Goal: Information Seeking & Learning: Check status

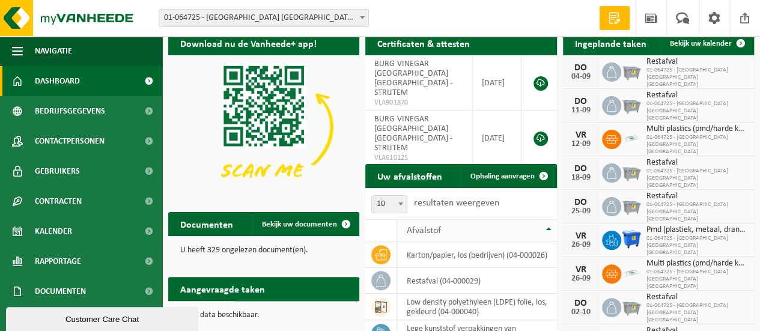
scroll to position [60, 0]
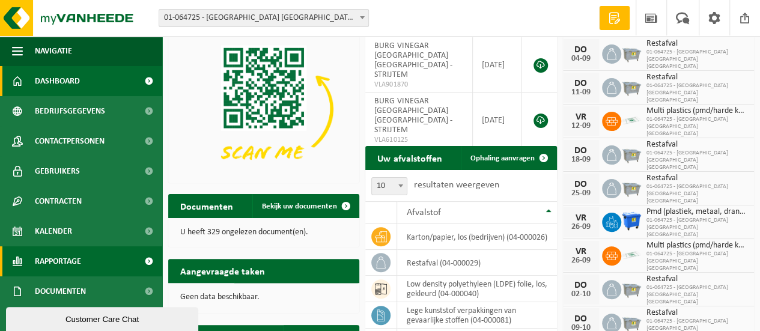
click at [50, 259] on span "Rapportage" at bounding box center [58, 261] width 46 height 30
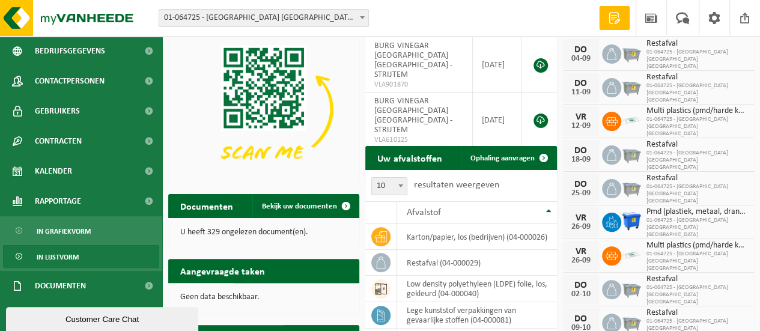
click at [81, 254] on link "In lijstvorm" at bounding box center [81, 256] width 156 height 23
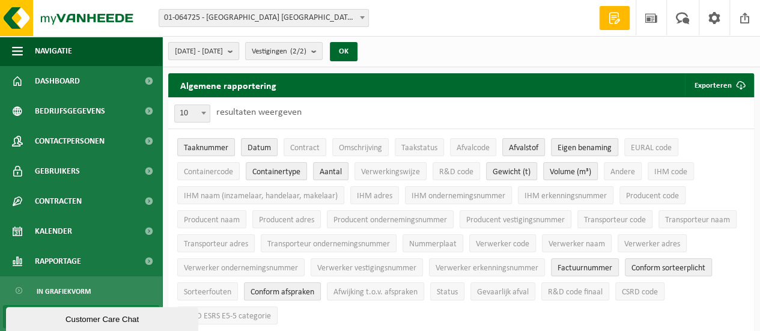
click at [239, 55] on button "[DATE] - [DATE]" at bounding box center [203, 51] width 71 height 18
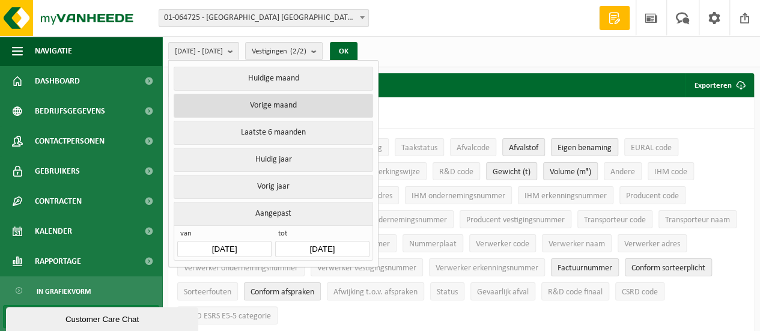
click at [285, 105] on button "Vorige maand" at bounding box center [273, 106] width 199 height 24
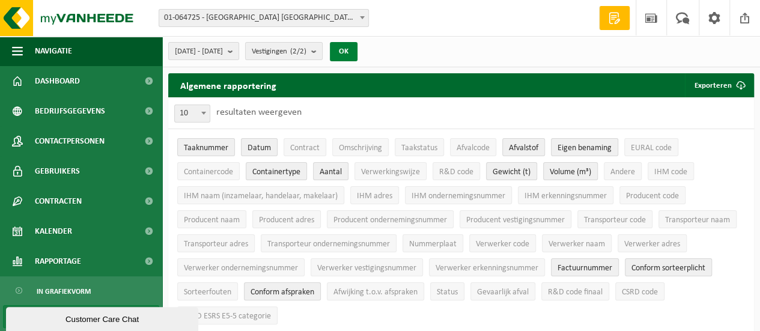
click at [358, 52] on button "OK" at bounding box center [344, 51] width 28 height 19
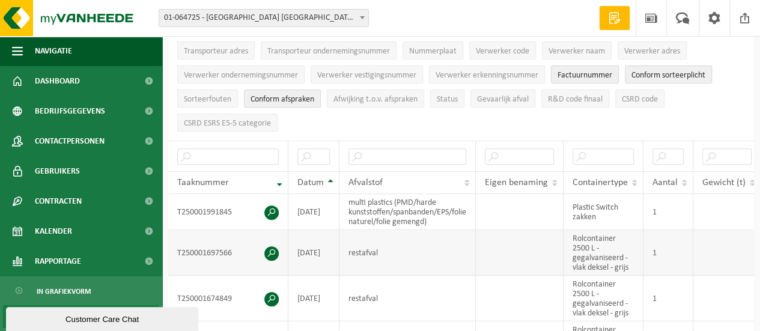
scroll to position [180, 0]
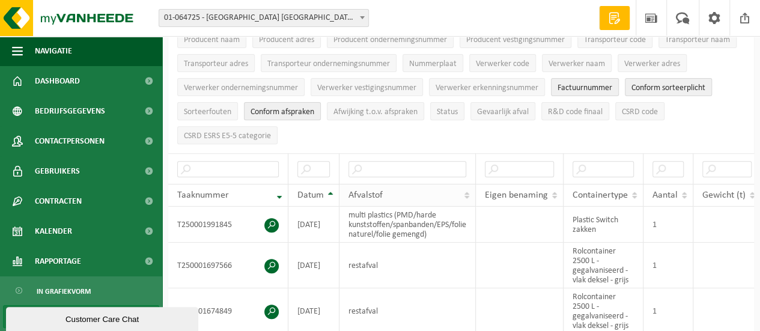
click at [473, 184] on th "Afvalstof" at bounding box center [408, 195] width 136 height 23
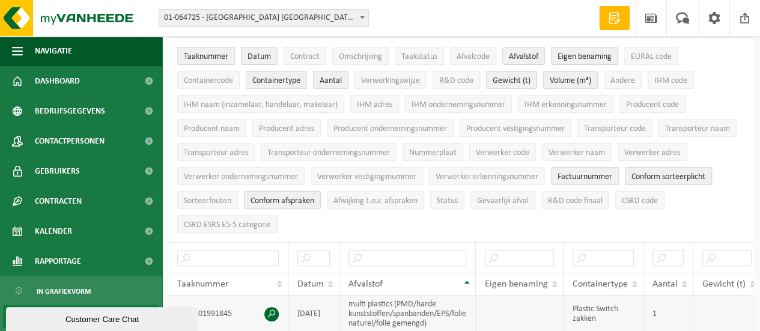
scroll to position [0, 0]
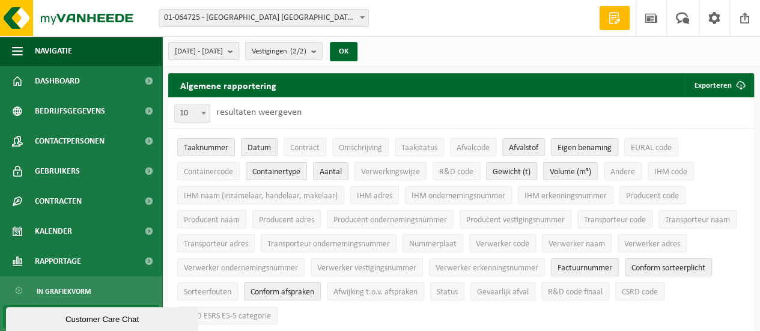
click at [239, 47] on b "submit" at bounding box center [233, 51] width 11 height 17
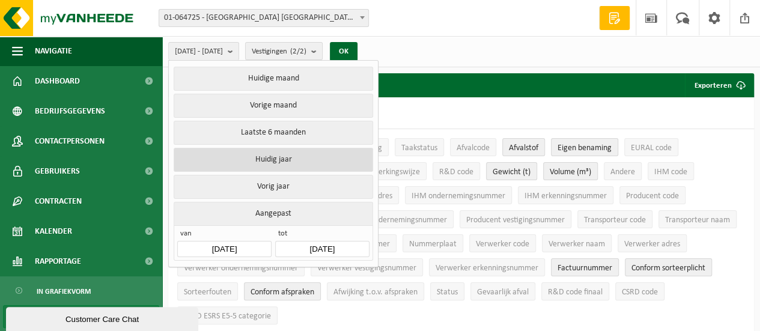
click at [299, 160] on button "Huidig jaar" at bounding box center [273, 160] width 199 height 24
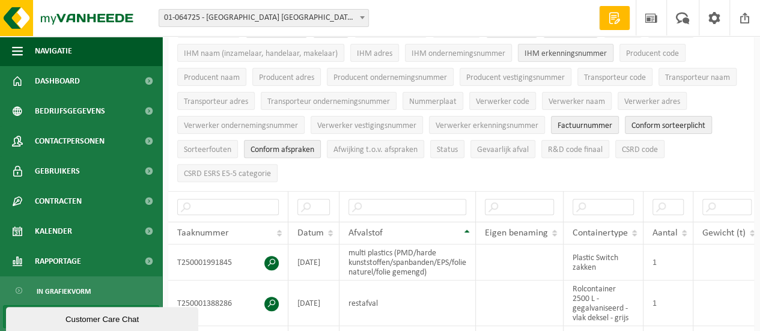
scroll to position [240, 0]
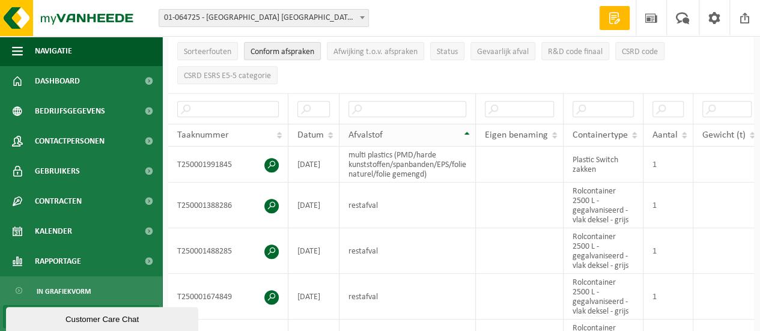
click at [469, 129] on th "Afvalstof" at bounding box center [408, 135] width 136 height 23
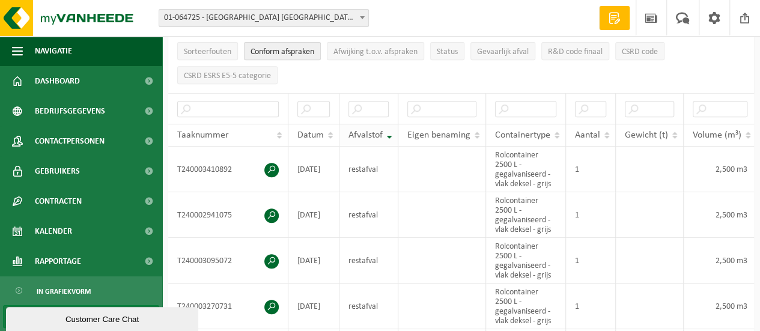
click at [388, 130] on th "Afvalstof" at bounding box center [369, 135] width 59 height 23
click at [393, 133] on th "Afvalstof" at bounding box center [372, 135] width 64 height 23
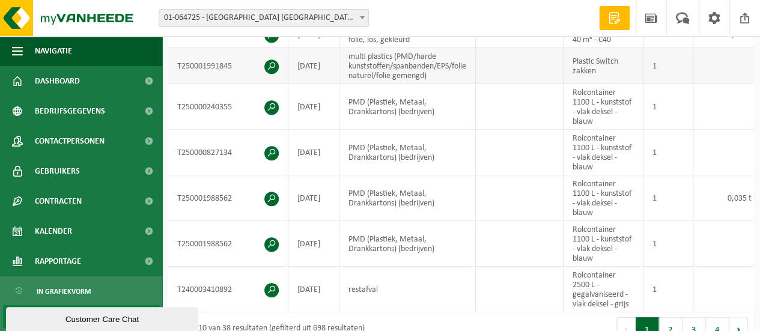
scroll to position [481, 0]
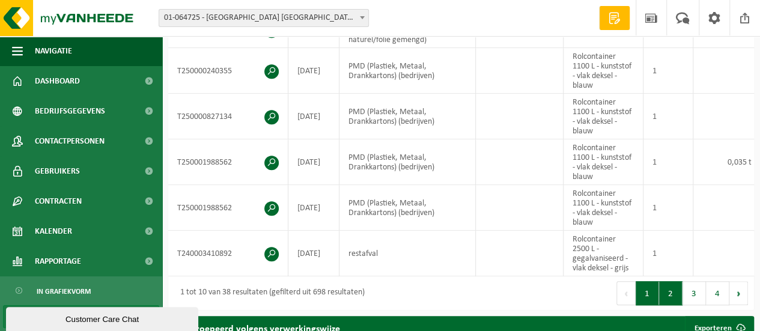
click at [671, 299] on button "2" at bounding box center [670, 293] width 23 height 24
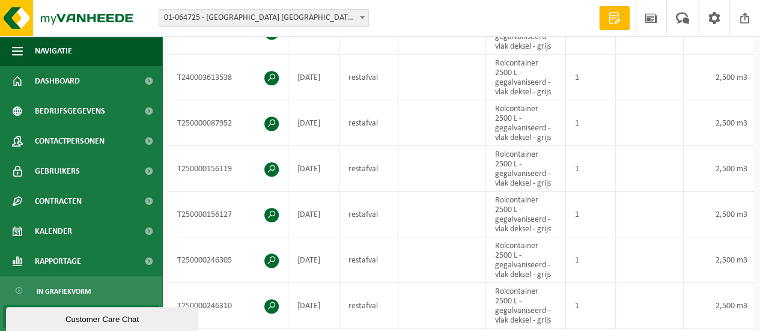
scroll to position [635, 0]
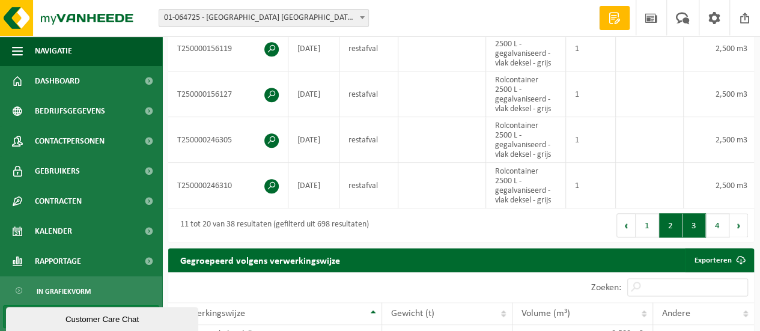
click at [700, 224] on button "3" at bounding box center [694, 225] width 23 height 24
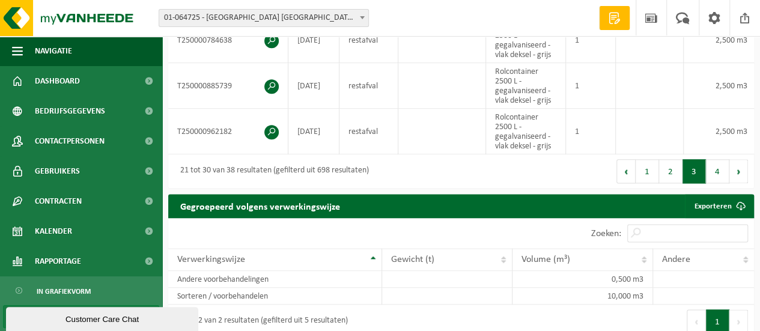
scroll to position [696, 0]
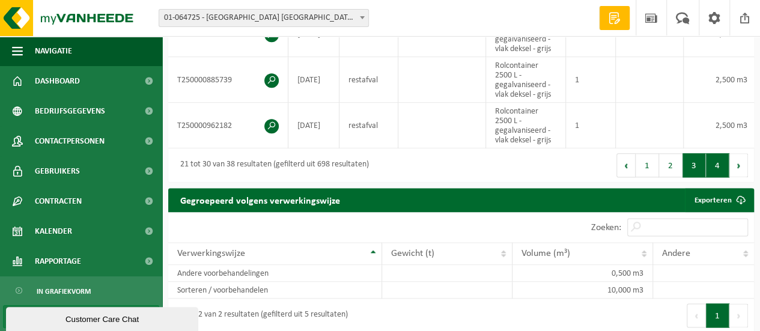
click at [723, 170] on button "4" at bounding box center [717, 165] width 23 height 24
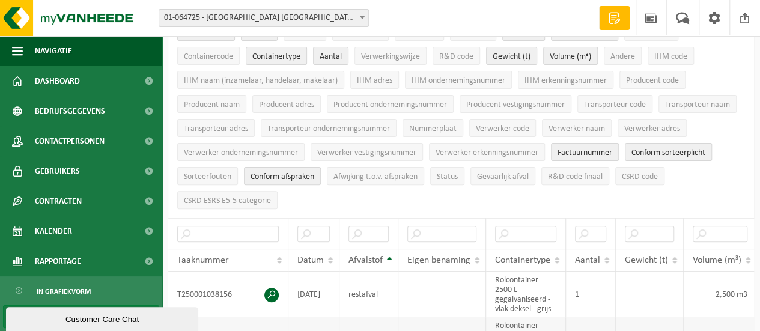
scroll to position [0, 0]
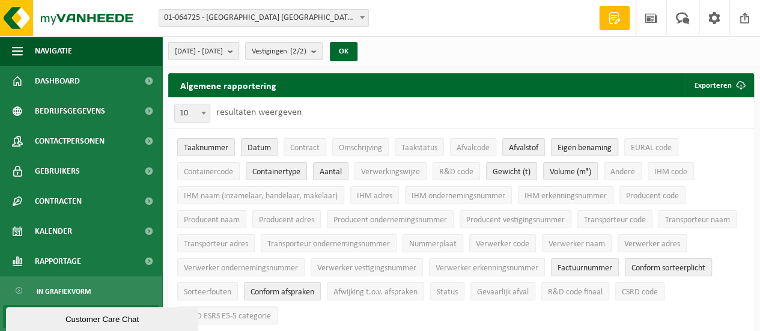
click at [239, 50] on b "submit" at bounding box center [233, 51] width 11 height 17
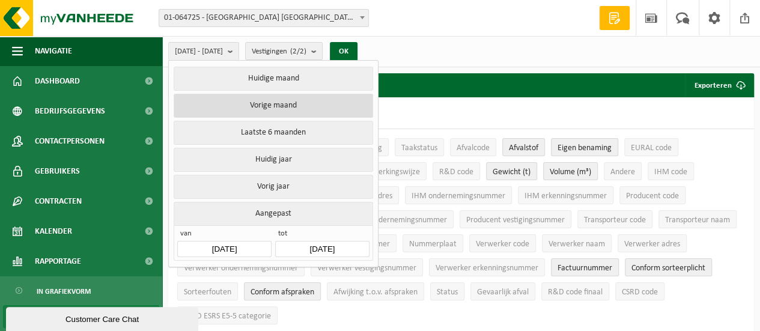
click at [287, 105] on button "Vorige maand" at bounding box center [273, 106] width 199 height 24
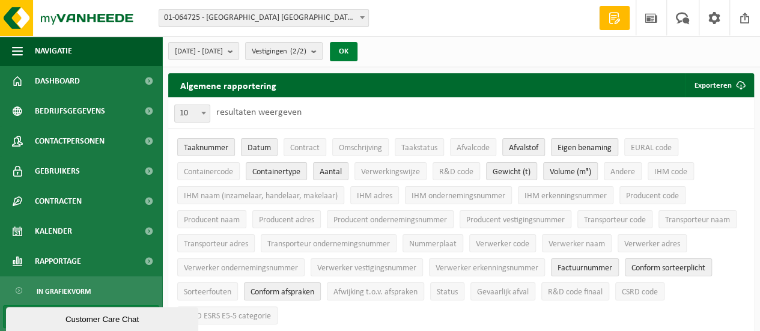
click at [358, 50] on button "OK" at bounding box center [344, 51] width 28 height 19
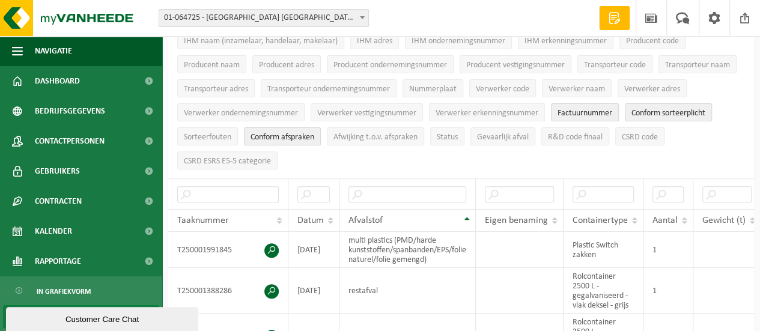
scroll to position [240, 0]
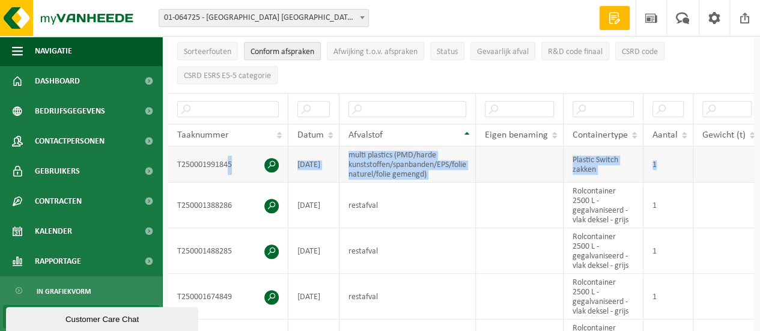
drag, startPoint x: 227, startPoint y: 144, endPoint x: 667, endPoint y: 162, distance: 440.4
click at [667, 162] on tr "T250001991845 [DATE] multi plastics (PMD/harde kunststoffen/spanbanden/EPS/foli…" at bounding box center [650, 165] width 964 height 36
copy tr "5 [DATE] multi plastics (PMD/harde kunststoffen/spanbanden/EPS/folie naturel/fo…"
